Goal: Complete application form

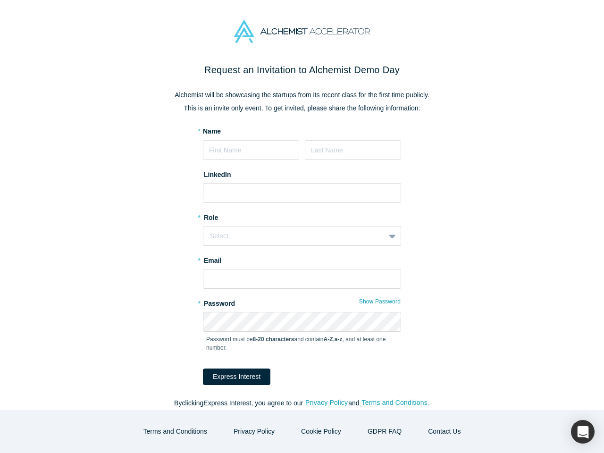
click at [302, 227] on div "Select..." at bounding box center [302, 236] width 198 height 20
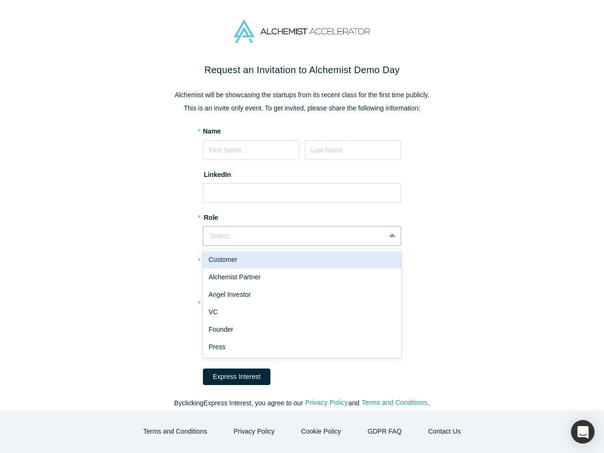
click at [377, 302] on div "Angel Investor" at bounding box center [302, 294] width 198 height 17
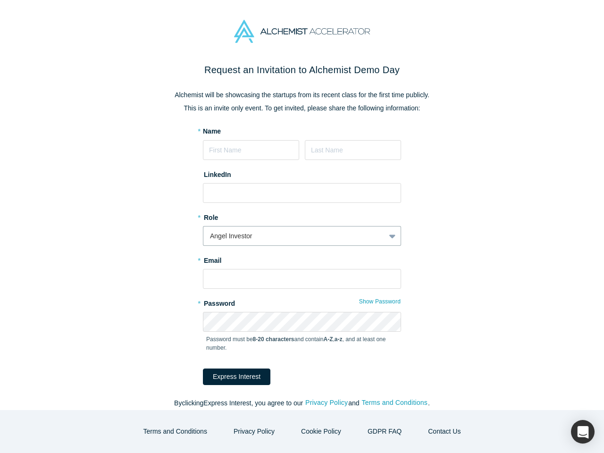
click at [230, 377] on button "Express Interest" at bounding box center [237, 377] width 68 height 17
click at [323, 385] on form "* Name LinkedIn * Role option Angel Investor, selected. Angel Investor * Email …" at bounding box center [302, 256] width 198 height 259
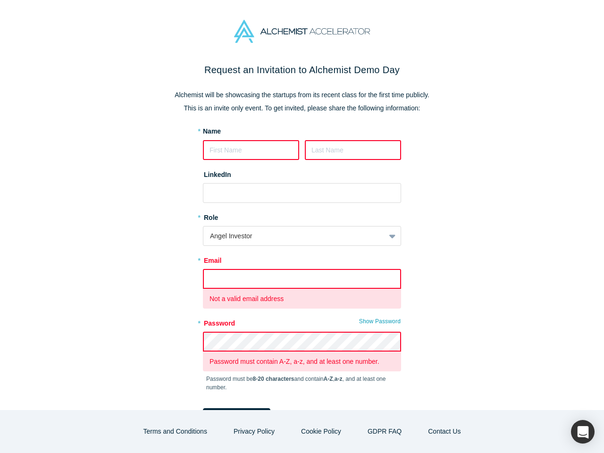
click at [391, 403] on form "* Name LinkedIn * Role Angel Investor * Email Not a valid email address * Passw…" at bounding box center [302, 276] width 198 height 298
click at [183, 432] on button "Terms and Conditions" at bounding box center [176, 432] width 84 height 17
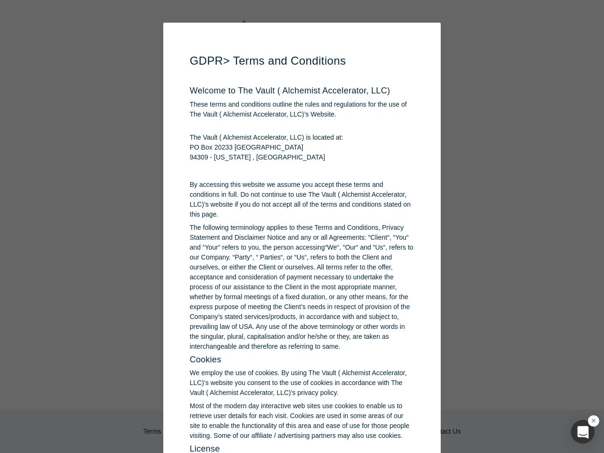
click at [583, 432] on div "button" at bounding box center [583, 432] width 24 height 24
